Goal: Complete application form

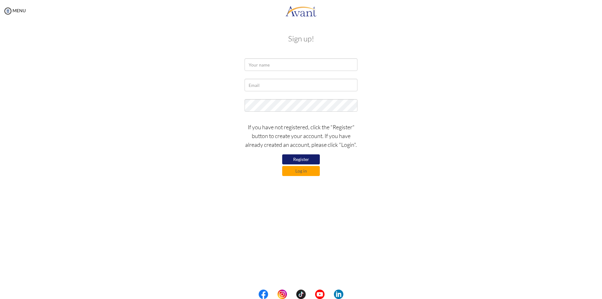
click at [302, 160] on button "Register" at bounding box center [301, 159] width 38 height 10
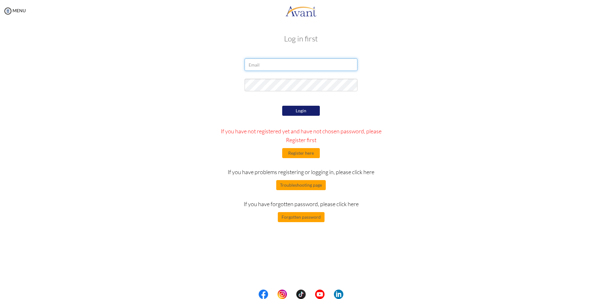
click at [293, 68] on input "email" at bounding box center [300, 64] width 113 height 13
type input "getzelgarcia8@gmail.com"
click at [304, 152] on button "Register here" at bounding box center [301, 153] width 38 height 10
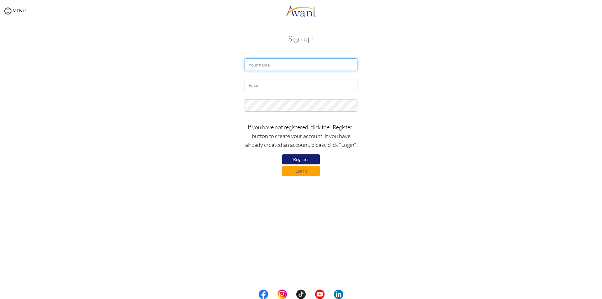
click at [287, 69] on input "text" at bounding box center [300, 64] width 113 height 13
type input "g"
type input "Getzel Garcia"
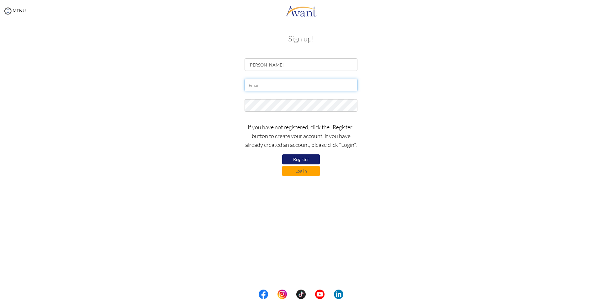
click at [275, 88] on input "text" at bounding box center [300, 85] width 113 height 13
type input "getzelgarcia8@gmail.com"
click at [308, 161] on button "Register" at bounding box center [301, 159] width 38 height 10
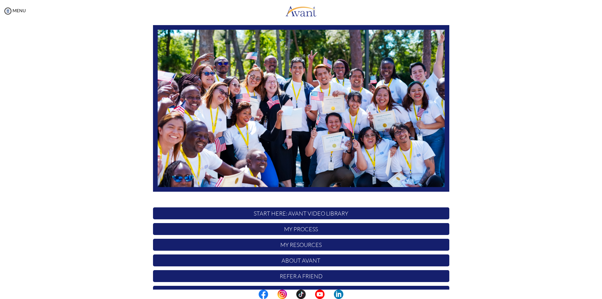
scroll to position [50, 0]
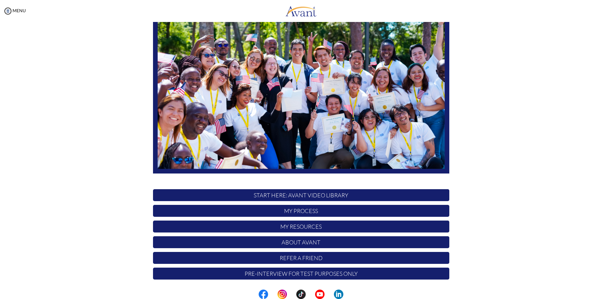
click at [318, 194] on p "START HERE: Avant Video Library" at bounding box center [301, 195] width 296 height 12
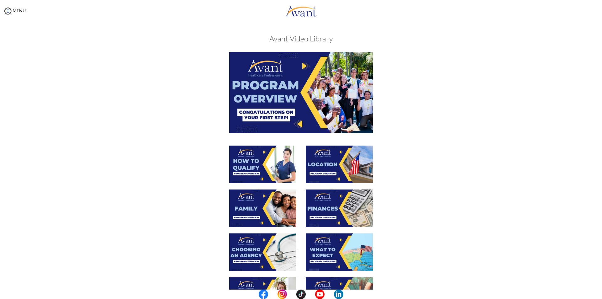
scroll to position [31, 0]
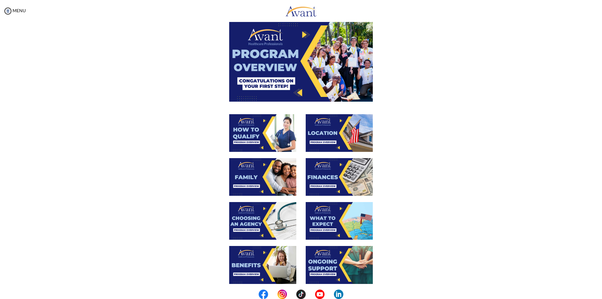
click at [307, 63] on img at bounding box center [301, 61] width 144 height 81
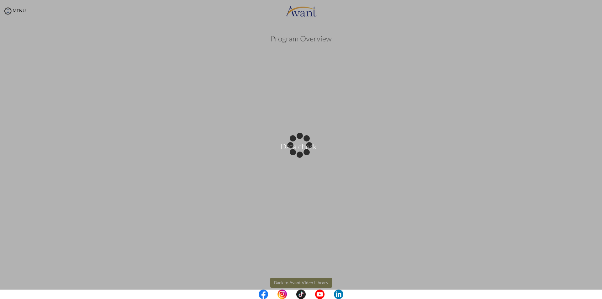
click at [540, 199] on body "Data check... Maintenance break. Please come back in 2 hours. MENU My Status Wh…" at bounding box center [301, 149] width 602 height 299
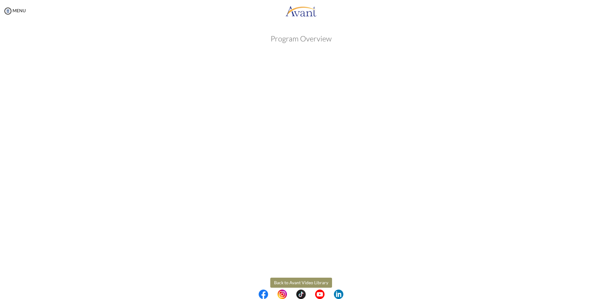
scroll to position [10, 0]
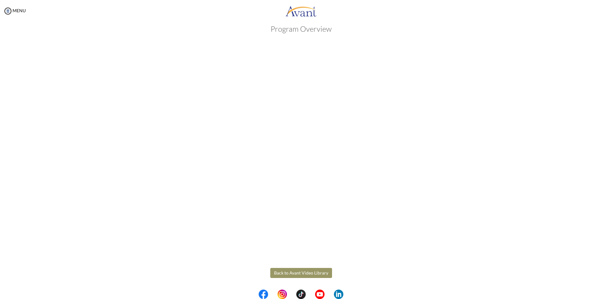
click at [282, 271] on body "Maintenance break. Please come back in 2 hours. MENU My Status What is the next…" at bounding box center [301, 149] width 602 height 299
click at [308, 273] on button "Back to Avant Video Library" at bounding box center [301, 273] width 62 height 10
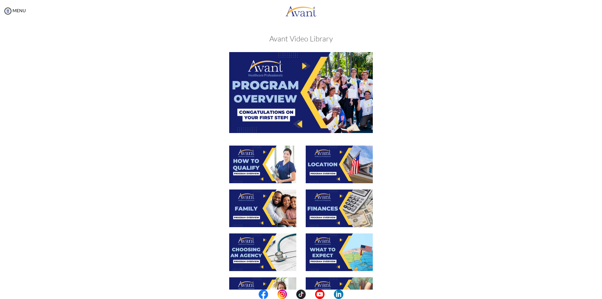
click at [302, 167] on div at bounding box center [339, 167] width 76 height 44
click at [280, 161] on img at bounding box center [262, 164] width 67 height 38
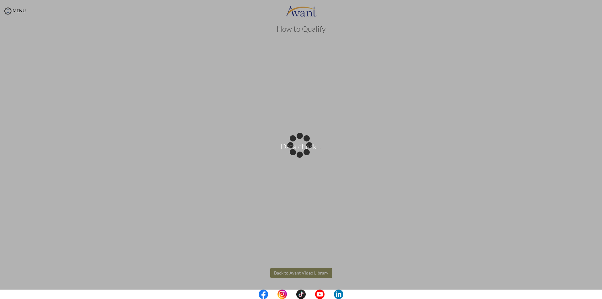
click at [296, 273] on body "Data check... Maintenance break. Please come back in 2 hours. MENU My Status Wh…" at bounding box center [301, 149] width 602 height 299
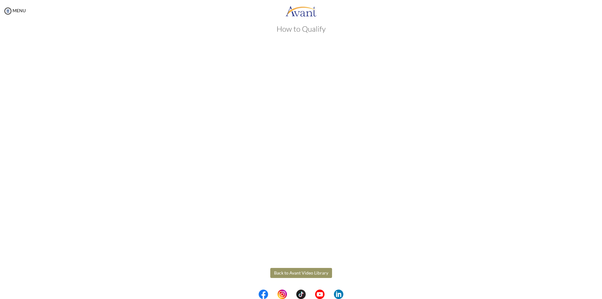
click at [298, 270] on button "Back to Avant Video Library" at bounding box center [301, 273] width 62 height 10
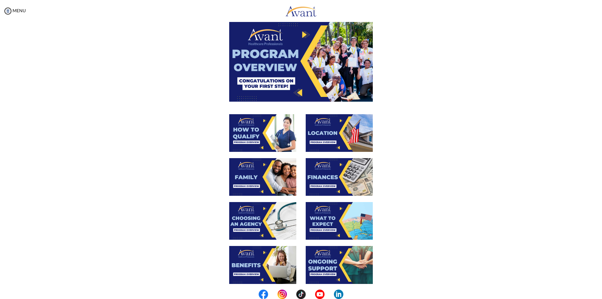
scroll to position [63, 0]
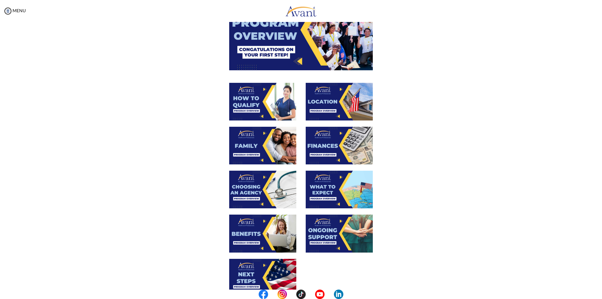
click at [334, 110] on img at bounding box center [339, 102] width 67 height 38
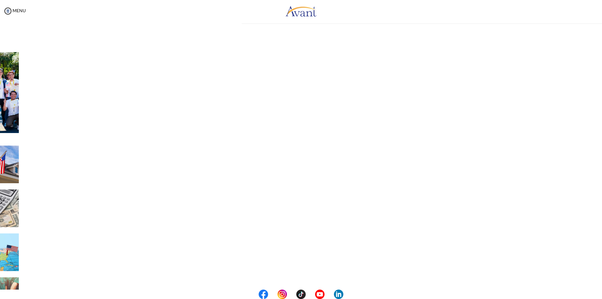
click at [334, 110] on div "My Status What is the next step? We would like you to watch the introductory vi…" at bounding box center [301, 171] width 602 height 299
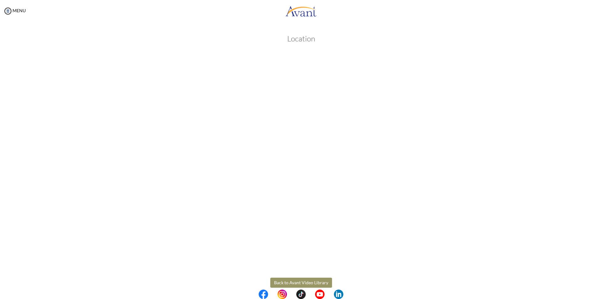
scroll to position [10, 0]
click at [307, 272] on body "Maintenance break. Please come back in 2 hours. MENU My Status What is the next…" at bounding box center [301, 149] width 602 height 299
click at [307, 272] on button "Back to Avant Video Library" at bounding box center [301, 273] width 62 height 10
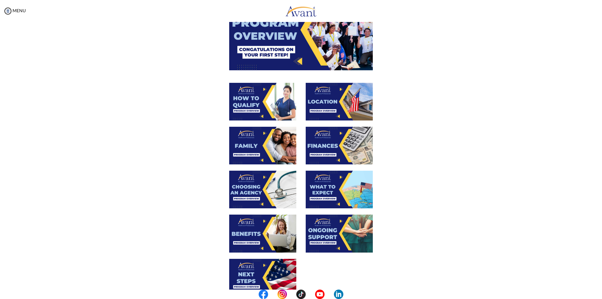
scroll to position [94, 0]
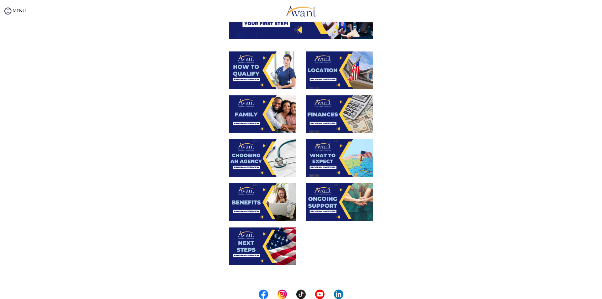
click at [259, 115] on img at bounding box center [262, 114] width 67 height 38
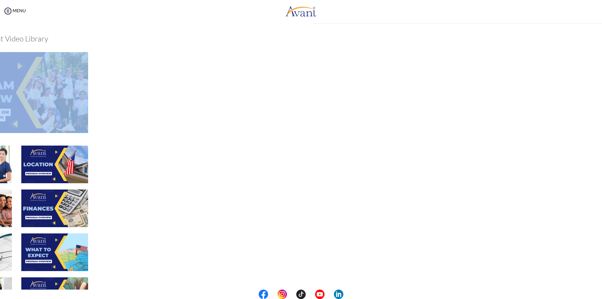
click at [259, 115] on div "My Status What is the next step? We would like you to watch the introductory vi…" at bounding box center [301, 171] width 602 height 299
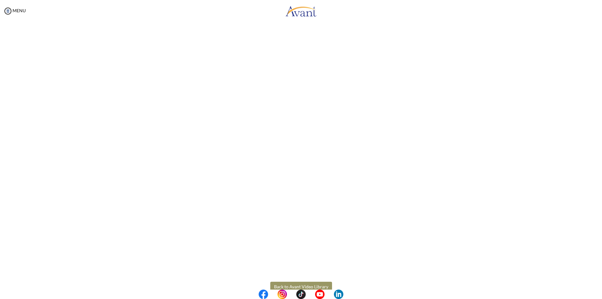
scroll to position [76, 0]
click at [303, 273] on body "Maintenance break. Please come back in 2 hours. MENU My Status What is the next…" at bounding box center [301, 149] width 602 height 299
click at [304, 273] on button "Back to Avant Video Library" at bounding box center [301, 273] width 62 height 10
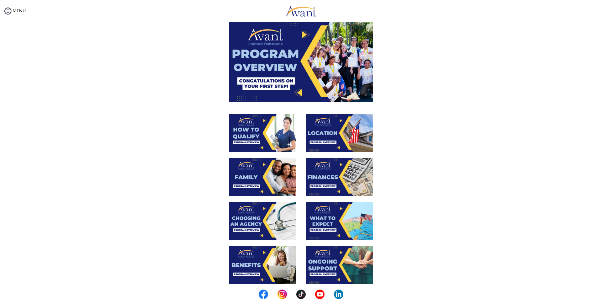
scroll to position [63, 0]
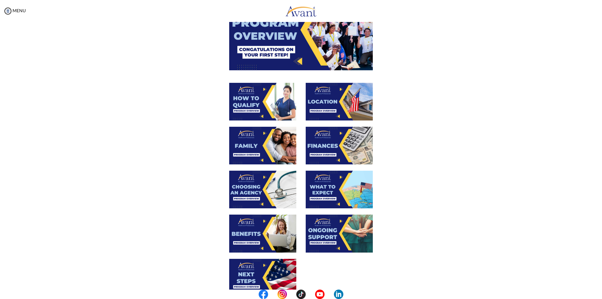
click at [323, 150] on img at bounding box center [339, 146] width 67 height 38
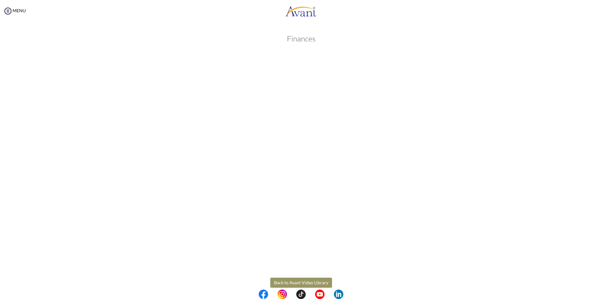
scroll to position [10, 0]
click at [310, 274] on body "Maintenance break. Please come back in 2 hours. MENU My Status What is the next…" at bounding box center [301, 149] width 602 height 299
click at [310, 274] on button "Back to Avant Video Library" at bounding box center [301, 273] width 62 height 10
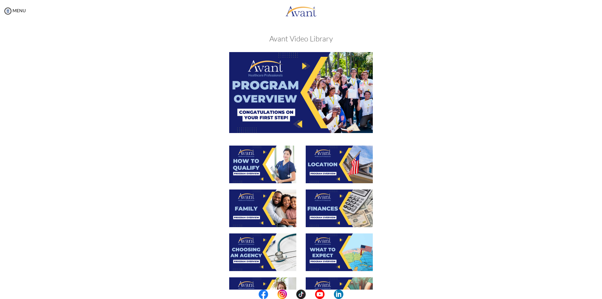
scroll to position [63, 0]
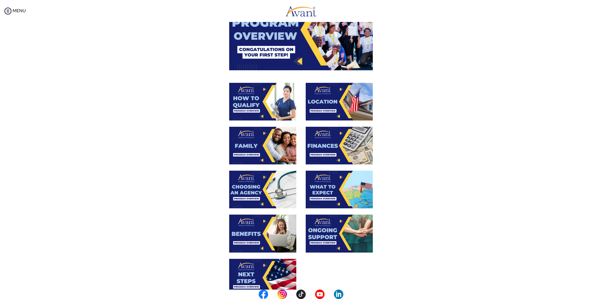
click at [246, 194] on img at bounding box center [262, 190] width 67 height 38
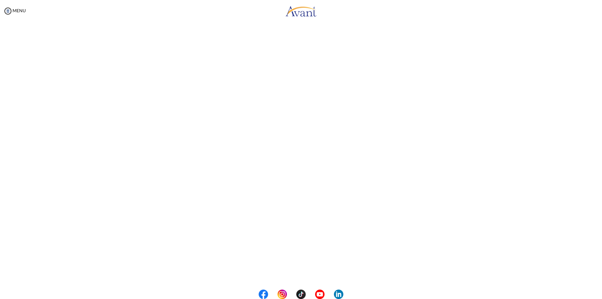
scroll to position [76, 0]
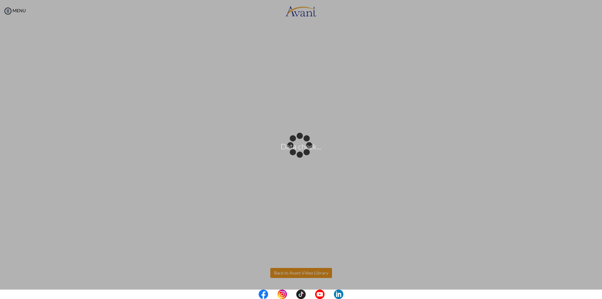
click at [302, 273] on body "Data check... Maintenance break. Please come back in 2 hours. MENU My Status Wh…" at bounding box center [301, 149] width 602 height 299
click at [302, 154] on div "Data check..." at bounding box center [301, 149] width 9 height 9
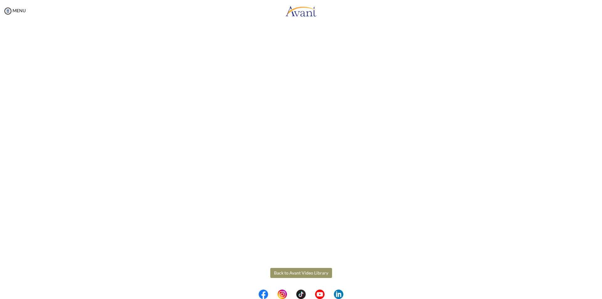
click at [309, 270] on button "Back to Avant Video Library" at bounding box center [301, 273] width 62 height 10
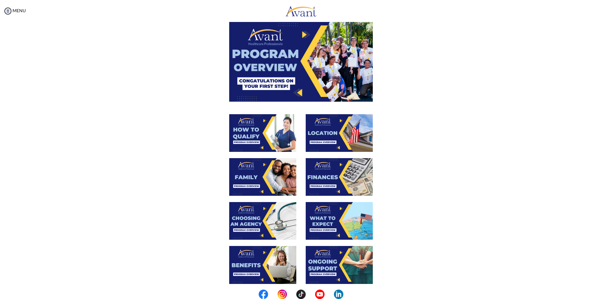
scroll to position [63, 0]
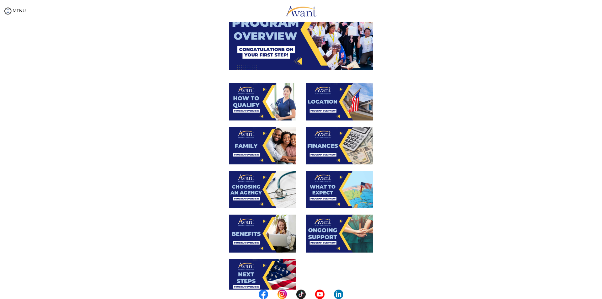
click at [333, 190] on img at bounding box center [339, 190] width 67 height 38
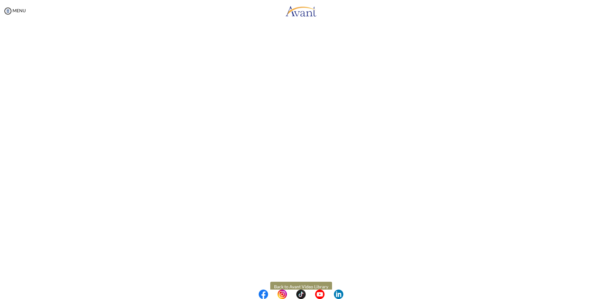
scroll to position [76, 0]
click at [317, 272] on body "Maintenance break. Please come back in 2 hours. MENU My Status What is the next…" at bounding box center [301, 149] width 602 height 299
click at [317, 272] on button "Back to Avant Video Library" at bounding box center [301, 273] width 62 height 10
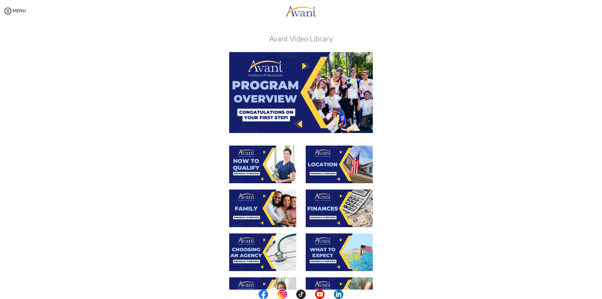
scroll to position [63, 0]
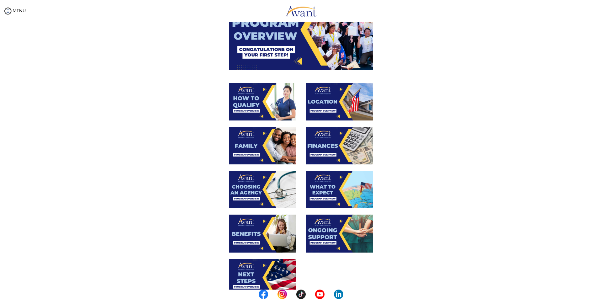
click at [264, 236] on img at bounding box center [262, 233] width 67 height 38
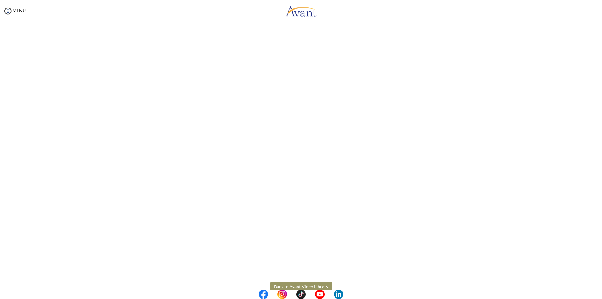
scroll to position [76, 0]
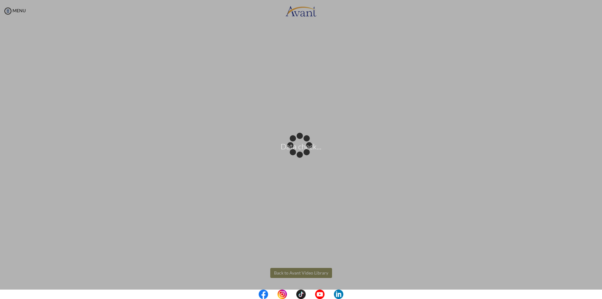
click at [302, 273] on body "Data check... Maintenance break. Please come back in 2 hours. MENU My Status Wh…" at bounding box center [301, 149] width 602 height 299
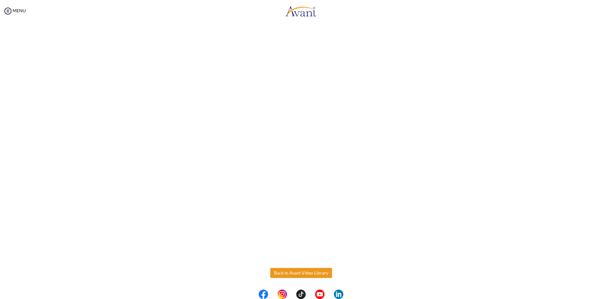
click at [302, 272] on button "Back to Avant Video Library" at bounding box center [301, 273] width 62 height 10
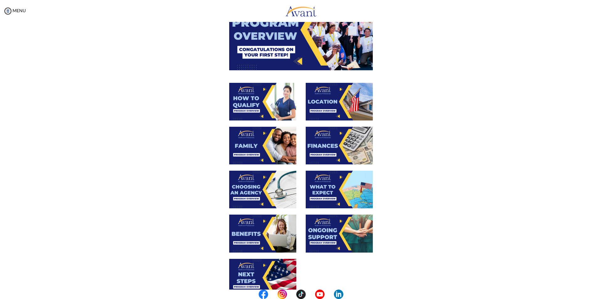
scroll to position [94, 0]
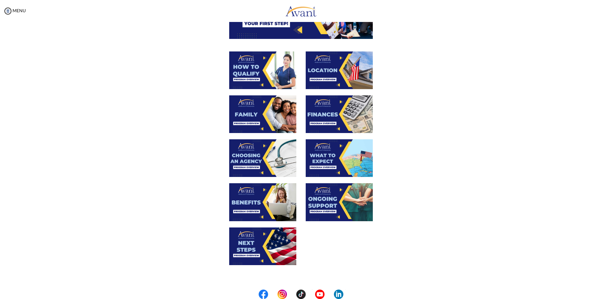
click at [335, 203] on img at bounding box center [339, 202] width 67 height 38
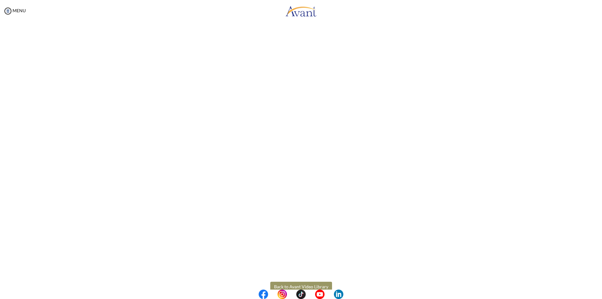
scroll to position [76, 0]
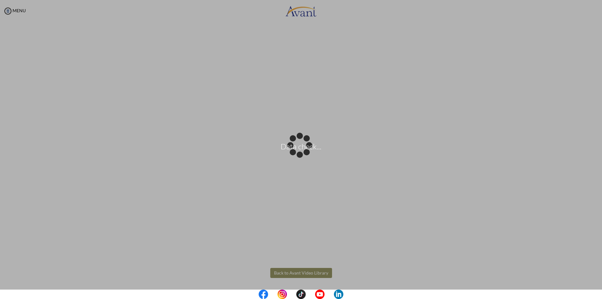
click at [304, 273] on body "Data check... Maintenance break. Please come back in 2 hours. MENU My Status Wh…" at bounding box center [301, 149] width 602 height 299
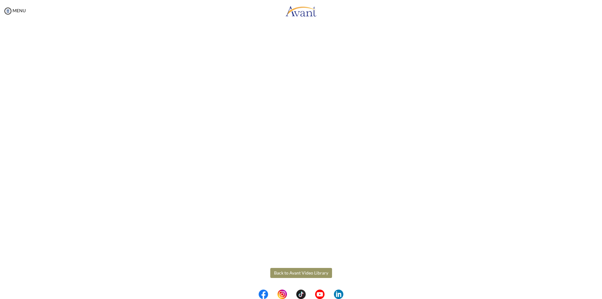
click at [312, 273] on button "Back to Avant Video Library" at bounding box center [301, 273] width 62 height 10
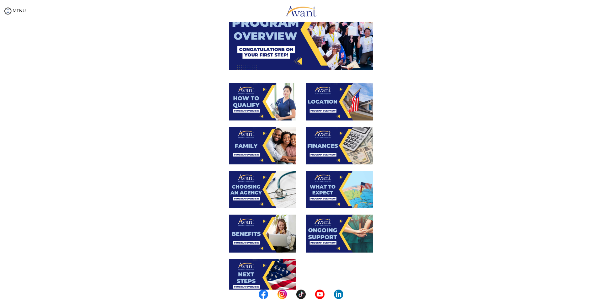
scroll to position [94, 0]
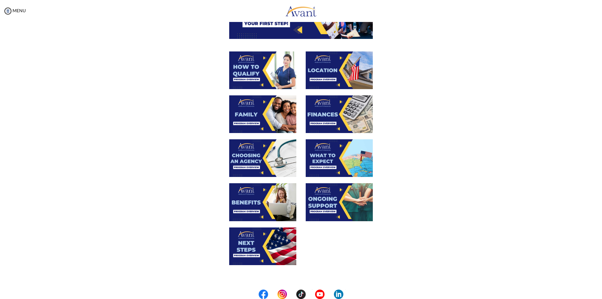
click at [263, 252] on img at bounding box center [262, 246] width 67 height 38
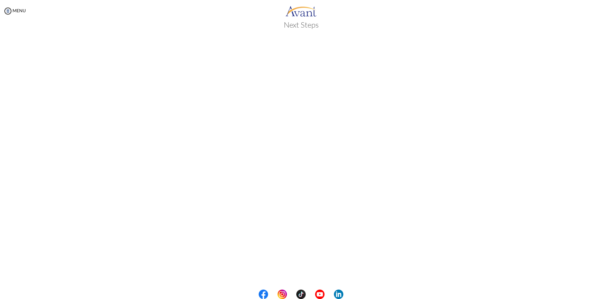
scroll to position [76, 0]
drag, startPoint x: 477, startPoint y: 124, endPoint x: 301, endPoint y: 273, distance: 230.4
click at [301, 273] on body "Maintenance break. Please come back in 2 hours. MENU My Status What is the next…" at bounding box center [301, 149] width 602 height 299
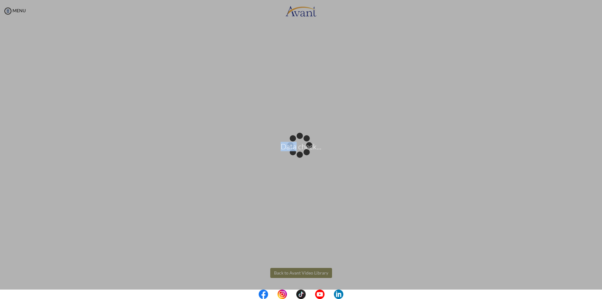
click at [301, 154] on div "Data check..." at bounding box center [301, 149] width 9 height 9
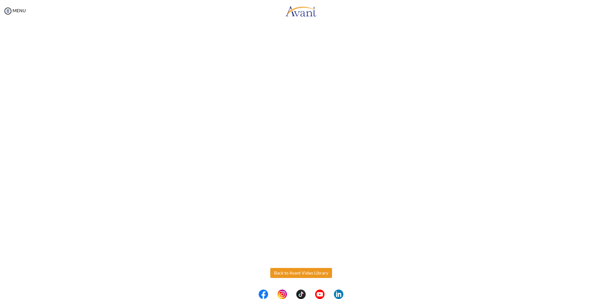
click at [302, 273] on button "Back to Avant Video Library" at bounding box center [301, 273] width 62 height 10
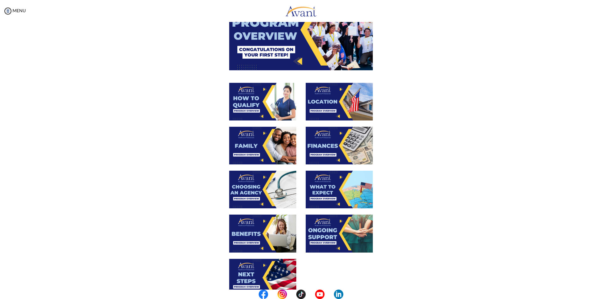
scroll to position [125, 0]
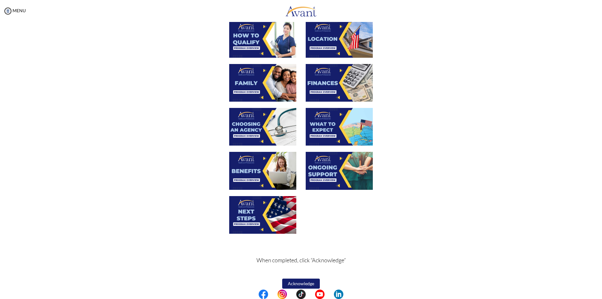
click at [298, 284] on button "Acknowledge" at bounding box center [301, 283] width 38 height 10
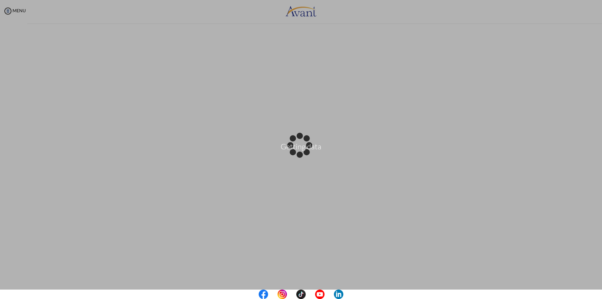
scroll to position [0, 0]
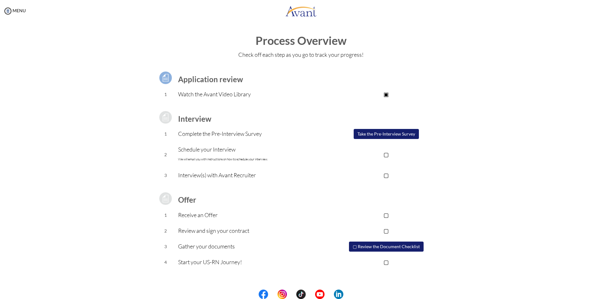
click at [373, 133] on button "Take the Pre-Interview Survey" at bounding box center [386, 134] width 65 height 10
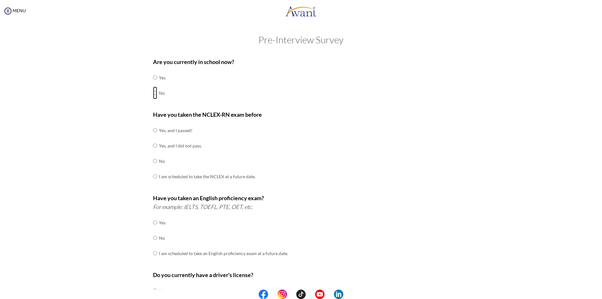
click at [153, 84] on input "radio" at bounding box center [155, 77] width 4 height 13
radio input "true"
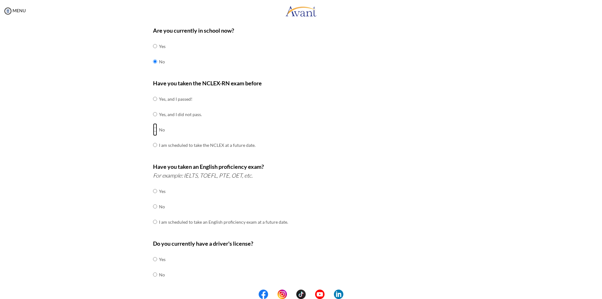
click at [153, 105] on input "radio" at bounding box center [155, 98] width 4 height 13
radio input "true"
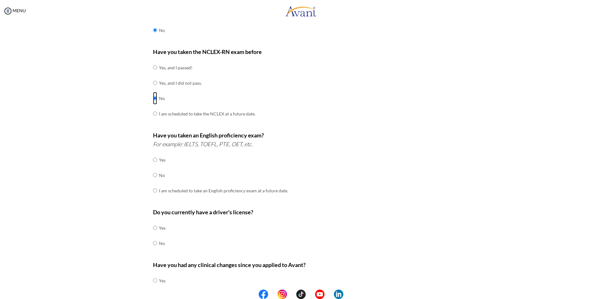
scroll to position [94, 0]
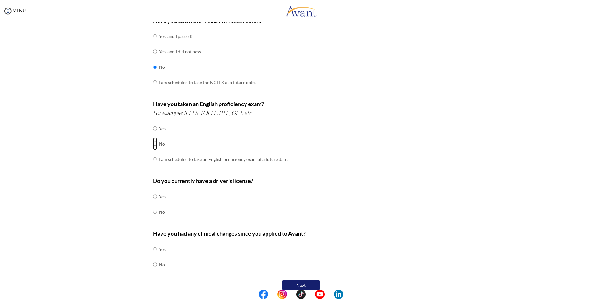
click at [153, 134] on input "radio" at bounding box center [155, 128] width 4 height 13
radio input "true"
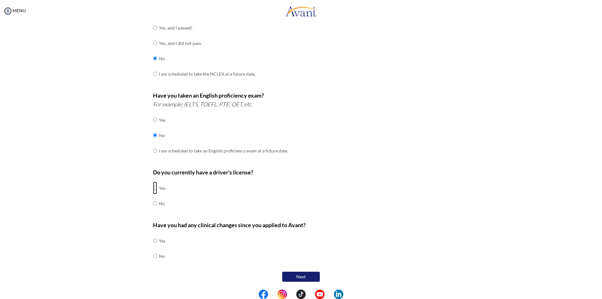
click at [153, 190] on input "radio" at bounding box center [155, 187] width 4 height 13
radio input "true"
click at [153, 247] on input "radio" at bounding box center [155, 240] width 4 height 13
radio input "true"
click at [302, 276] on button "Next" at bounding box center [301, 276] width 38 height 10
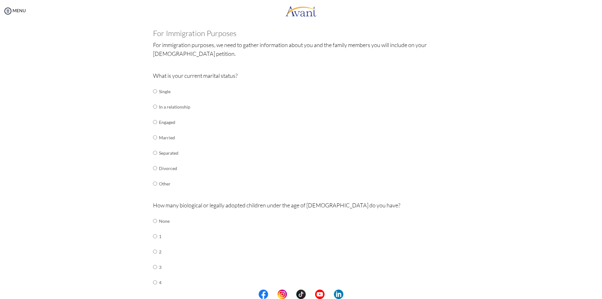
scroll to position [63, 0]
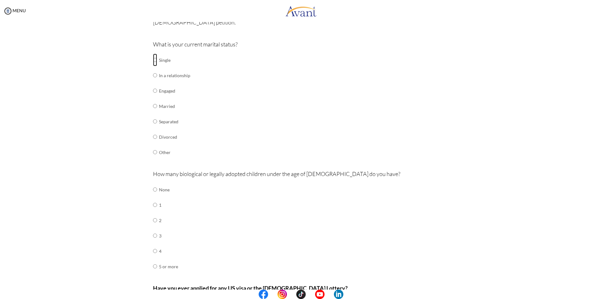
click at [153, 60] on input "radio" at bounding box center [155, 60] width 4 height 13
radio input "true"
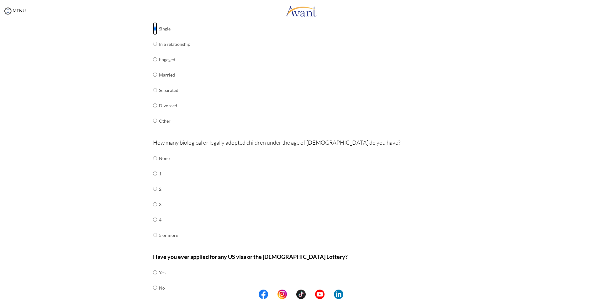
scroll to position [125, 0]
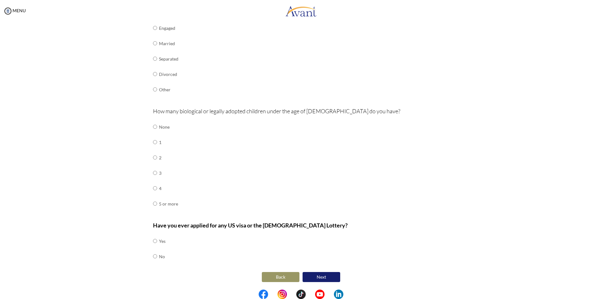
click at [150, 127] on div "Are you currently in school now? Yes No Have you taken the NCLEX-RN exam before…" at bounding box center [301, 106] width 306 height 355
click at [157, 128] on td at bounding box center [158, 126] width 2 height 15
click at [153, 127] on input "radio" at bounding box center [155, 126] width 4 height 13
radio input "true"
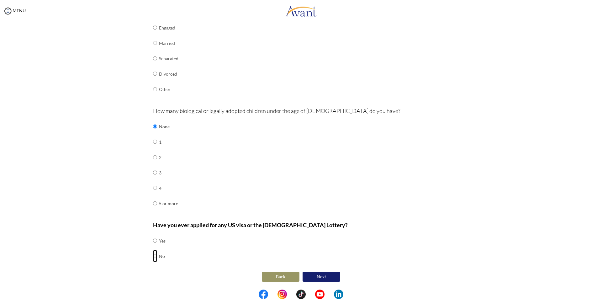
click at [153, 247] on input "radio" at bounding box center [155, 240] width 4 height 13
radio input "true"
click at [319, 276] on button "Next" at bounding box center [321, 276] width 38 height 10
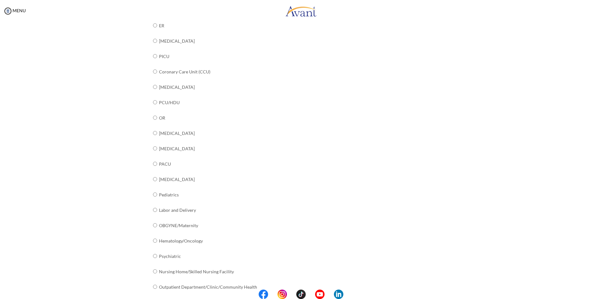
scroll to position [156, 0]
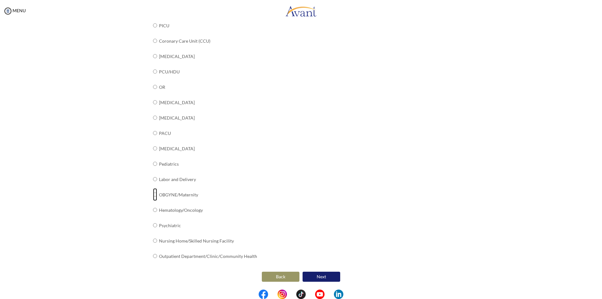
radio input "true"
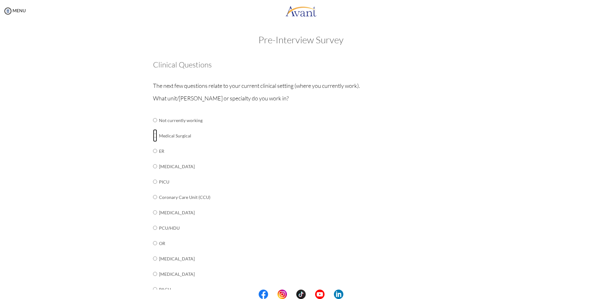
click at [153, 126] on input "radio" at bounding box center [155, 120] width 4 height 13
radio input "true"
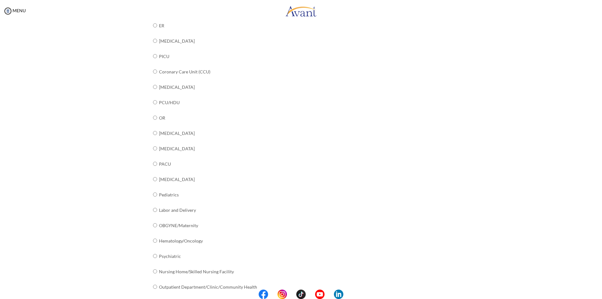
scroll to position [156, 0]
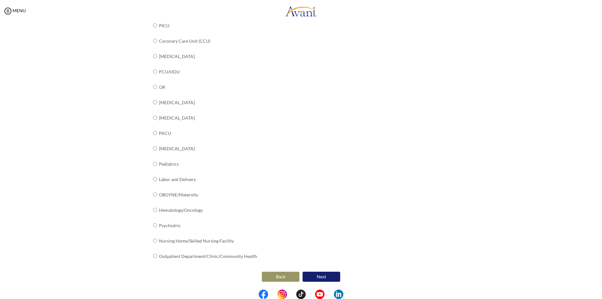
drag, startPoint x: 318, startPoint y: 275, endPoint x: 319, endPoint y: 271, distance: 4.5
click at [318, 275] on button "Next" at bounding box center [321, 276] width 38 height 10
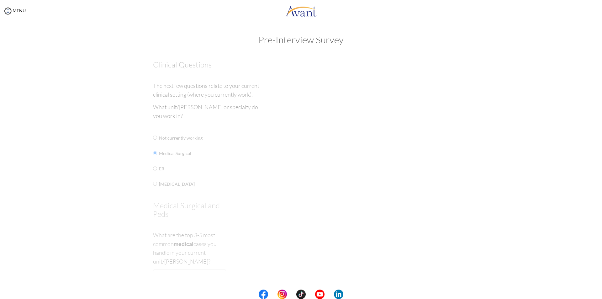
scroll to position [0, 0]
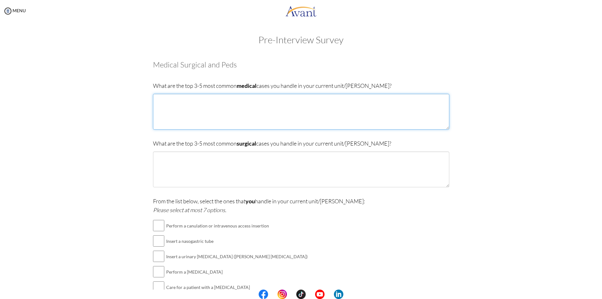
click at [215, 102] on textarea at bounding box center [301, 112] width 296 height 36
type textarea "c"
type textarea "1. [MEDICAL_DATA] 2."
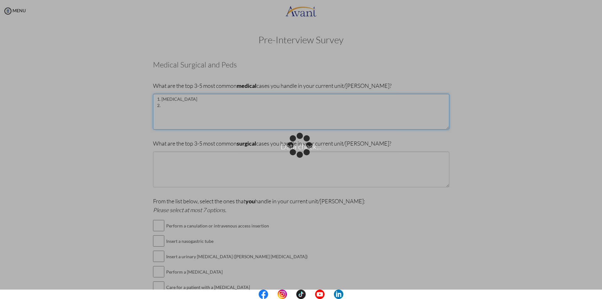
click at [195, 116] on textarea "1. [MEDICAL_DATA] 2." at bounding box center [301, 112] width 296 height 36
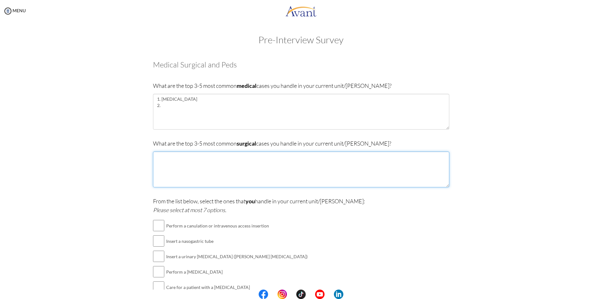
click at [168, 159] on textarea at bounding box center [301, 169] width 296 height 36
click at [213, 160] on textarea "1. [MEDICAL_DATA] By-pass" at bounding box center [301, 169] width 296 height 36
click at [260, 160] on textarea "1. [MEDICAL_DATA] Bypass Grafting and Percutaneous" at bounding box center [301, 169] width 296 height 36
click at [203, 161] on textarea "1. [MEDICAL_DATA] Bypass Grafting and [MEDICAL_DATA] 2. Percutaneous Nephrolith…" at bounding box center [301, 169] width 296 height 36
click at [188, 169] on textarea "1. [MEDICAL_DATA] Bypass Grafting and [MEDICAL_DATA] 2. Percutaneous Nephrolith…" at bounding box center [301, 169] width 296 height 36
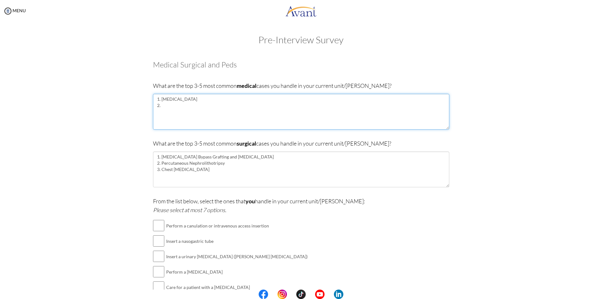
click at [193, 106] on textarea "1. [MEDICAL_DATA] 2." at bounding box center [301, 112] width 296 height 36
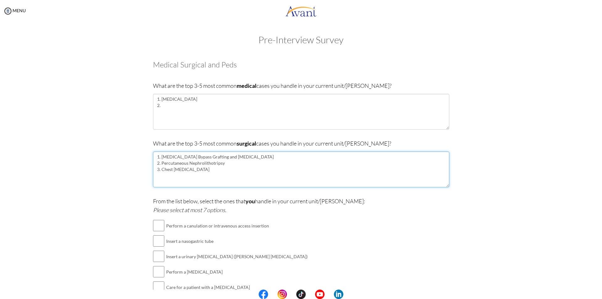
click at [231, 174] on textarea "1. [MEDICAL_DATA] Bypass Grafting and [MEDICAL_DATA] 2. Percutaneous Nephrolith…" at bounding box center [301, 169] width 296 height 36
type textarea "1. [MEDICAL_DATA] Bypass Grafting and [MEDICAL_DATA] 2. Percutaneous Nephrolith…"
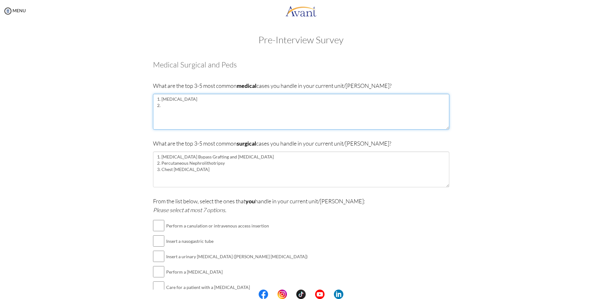
click at [187, 113] on textarea "1. [MEDICAL_DATA] 2." at bounding box center [301, 112] width 296 height 36
click at [185, 108] on textarea "1. [MEDICAL_DATA] 2. [PERSON_NAME]" at bounding box center [301, 112] width 296 height 36
click at [192, 108] on textarea "1. [MEDICAL_DATA] 2. [GEOGRAPHIC_DATA]" at bounding box center [301, 112] width 296 height 36
click at [202, 113] on textarea "1. [MEDICAL_DATA] 2. [MEDICAL_DATA] 3. [MEDICAL_DATA] 4. Ovarian and [MEDICAL_D…" at bounding box center [301, 112] width 296 height 36
click at [235, 124] on textarea "1. [MEDICAL_DATA] 2. [MEDICAL_DATA] 3. [MEDICAL_DATA] 4. Ovarian and [MEDICAL_D…" at bounding box center [301, 112] width 296 height 36
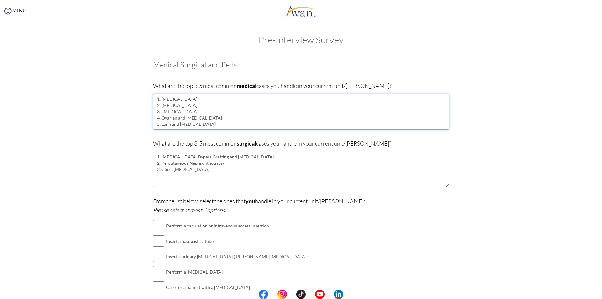
type textarea "1. [MEDICAL_DATA] 2. [MEDICAL_DATA] 3. [MEDICAL_DATA] 4. Ovarian and [MEDICAL_D…"
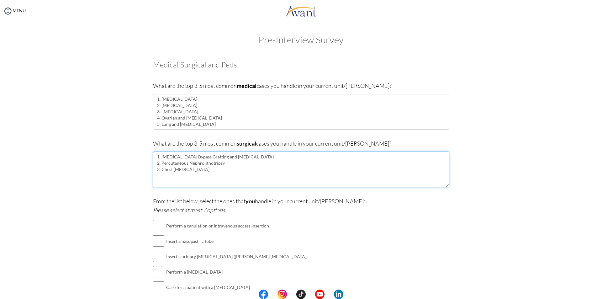
click at [218, 169] on textarea "1. [MEDICAL_DATA] Bypass Grafting and [MEDICAL_DATA] 2. Percutaneous Nephrolith…" at bounding box center [301, 169] width 296 height 36
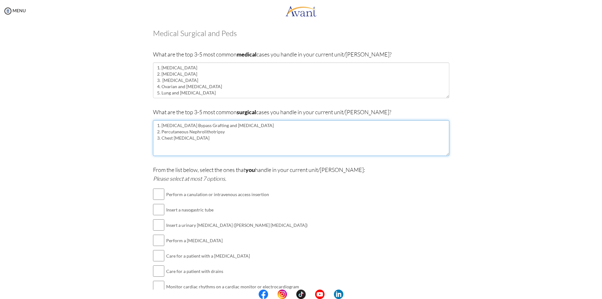
scroll to position [63, 0]
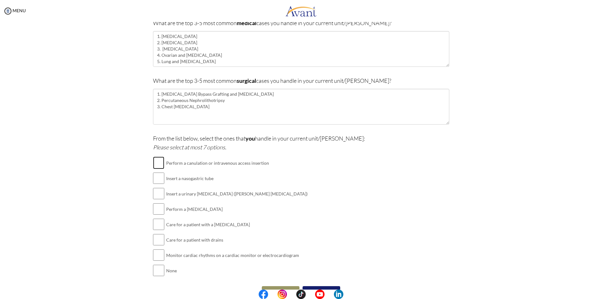
click at [157, 165] on input "checkbox" at bounding box center [158, 162] width 11 height 13
checkbox input "true"
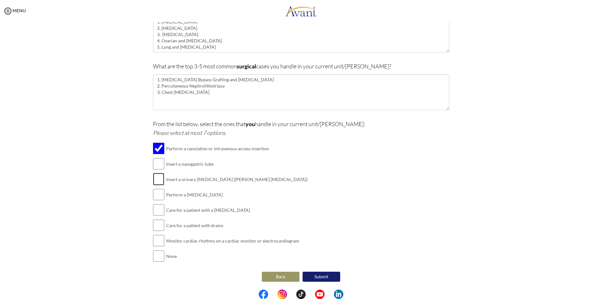
click at [159, 179] on input "checkbox" at bounding box center [158, 179] width 11 height 13
checkbox input "true"
click at [159, 197] on input "checkbox" at bounding box center [158, 194] width 11 height 13
checkbox input "true"
click at [158, 213] on input "checkbox" at bounding box center [158, 209] width 11 height 13
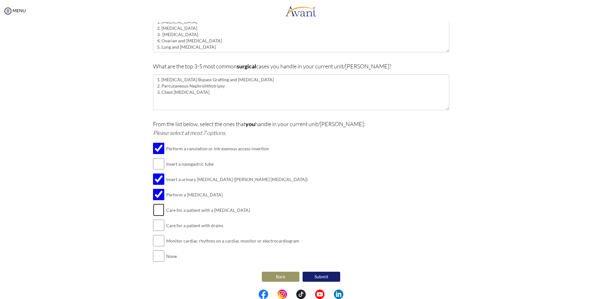
checkbox input "true"
click at [157, 226] on input "checkbox" at bounding box center [158, 225] width 11 height 13
checkbox input "true"
click at [157, 243] on input "checkbox" at bounding box center [158, 240] width 11 height 13
checkbox input "true"
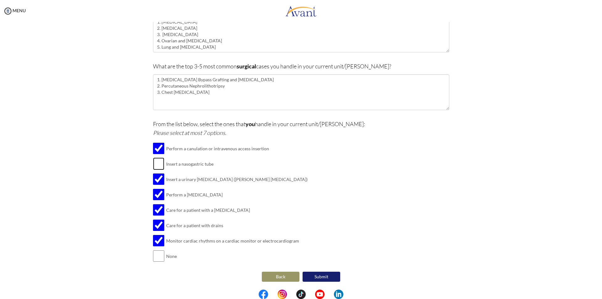
click at [161, 165] on input "checkbox" at bounding box center [158, 163] width 11 height 13
checkbox input "true"
click at [313, 277] on button "Submit" at bounding box center [321, 276] width 38 height 10
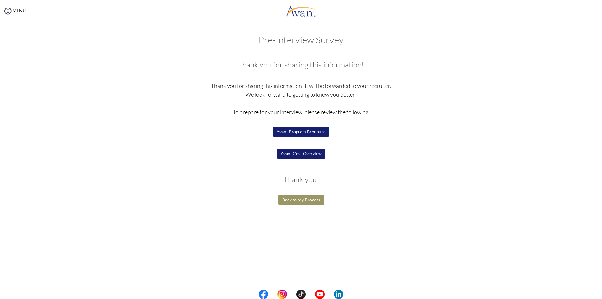
click at [313, 198] on button "Back to My Process" at bounding box center [300, 200] width 45 height 10
